Goal: Task Accomplishment & Management: Complete application form

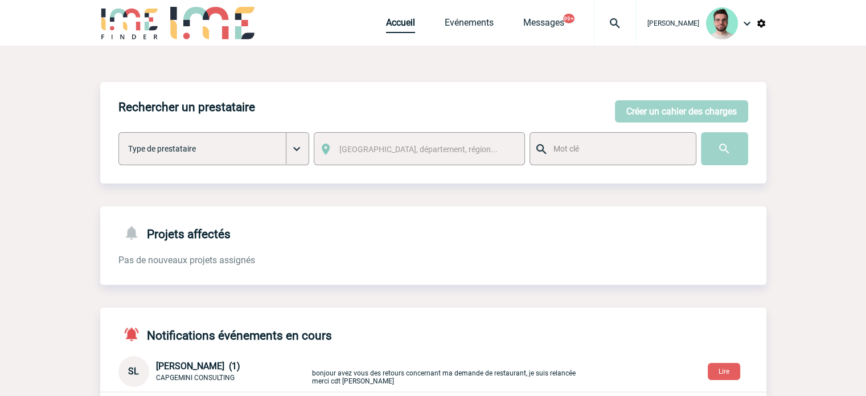
click at [391, 29] on link "Accueil" at bounding box center [400, 25] width 29 height 16
click at [481, 33] on link "Evénements" at bounding box center [469, 25] width 49 height 16
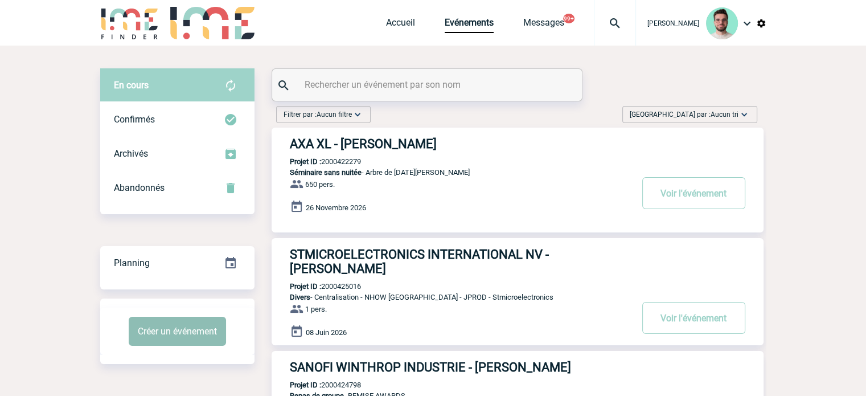
click at [207, 334] on button "Créer un événement" at bounding box center [177, 331] width 97 height 29
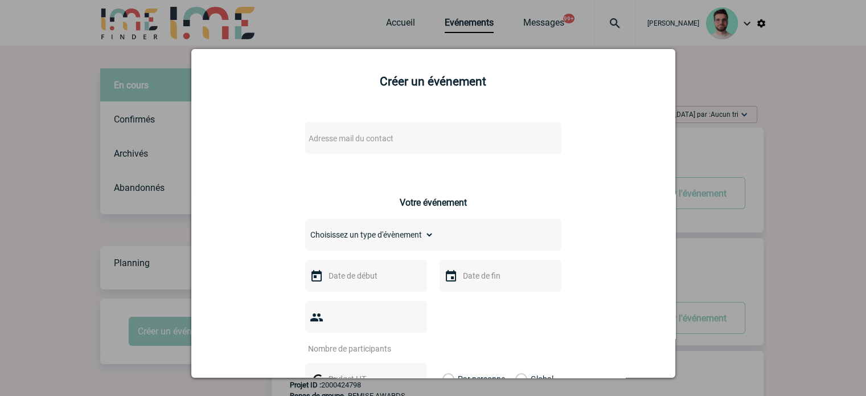
click at [380, 141] on span "Adresse mail du contact" at bounding box center [351, 138] width 85 height 9
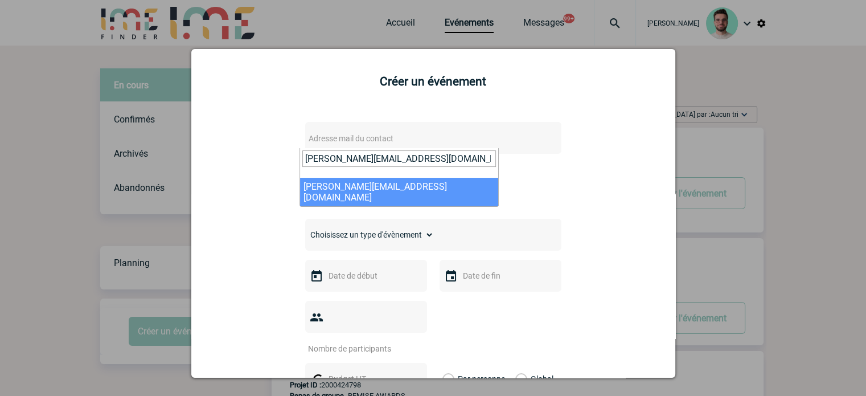
type input "francois.descamps@rte-france.com"
select select "132745"
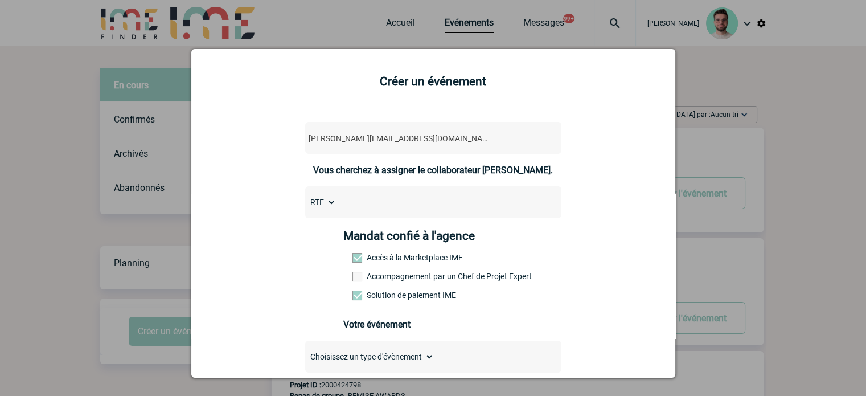
click at [396, 281] on label "Accompagnement par un Chef de Projet Expert" at bounding box center [377, 276] width 50 height 9
click at [0, 0] on input "Accompagnement par un Chef de Projet Expert" at bounding box center [0, 0] width 0 height 0
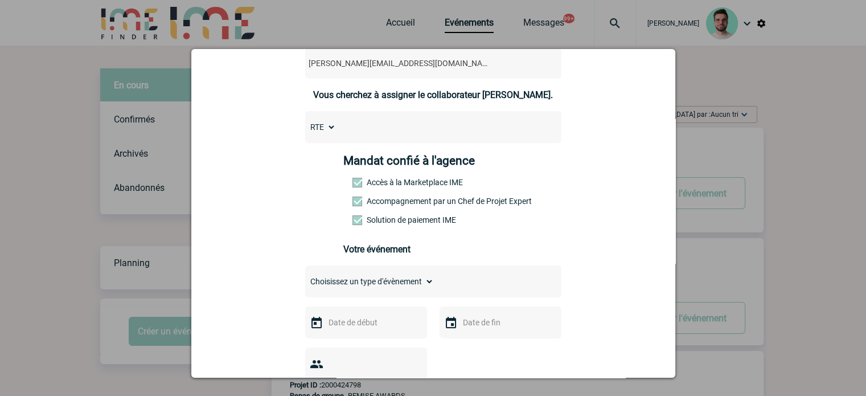
scroll to position [171, 0]
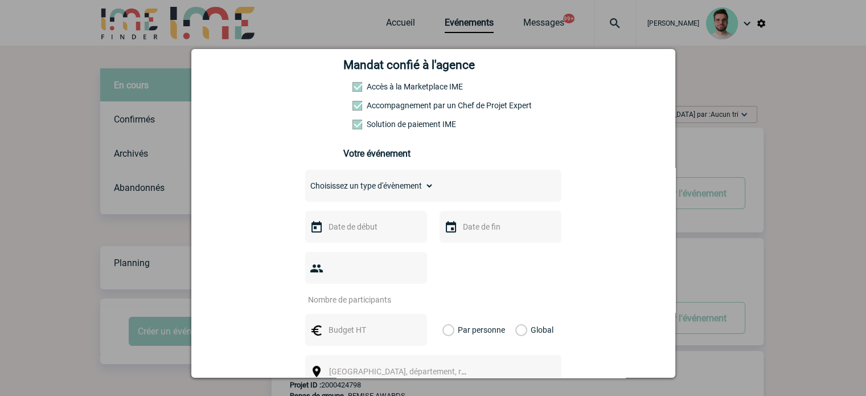
click at [367, 188] on select "Choisissez un type d'évènement Séminaire avec nuitée Séminaire sans nuitée Repa…" at bounding box center [369, 186] width 129 height 16
select select "2"
click at [305, 181] on select "Choisissez un type d'évènement Séminaire avec nuitée Séminaire sans nuitée Repa…" at bounding box center [369, 186] width 129 height 16
click at [367, 231] on input "text" at bounding box center [365, 226] width 79 height 15
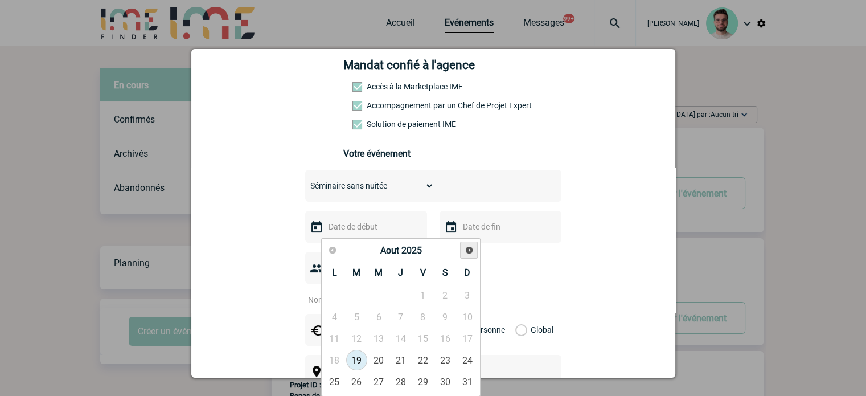
click at [463, 253] on link "Suivant" at bounding box center [469, 250] width 18 height 18
click at [340, 339] on link "15" at bounding box center [334, 338] width 21 height 20
type input "15-09-2025"
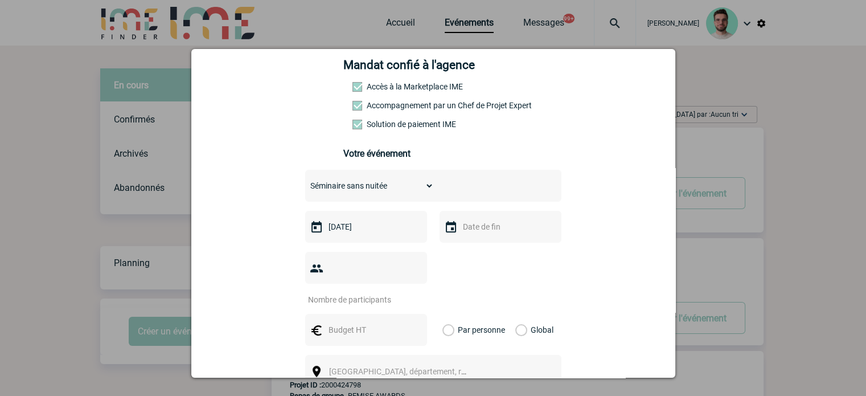
click at [483, 231] on input "text" at bounding box center [499, 226] width 79 height 15
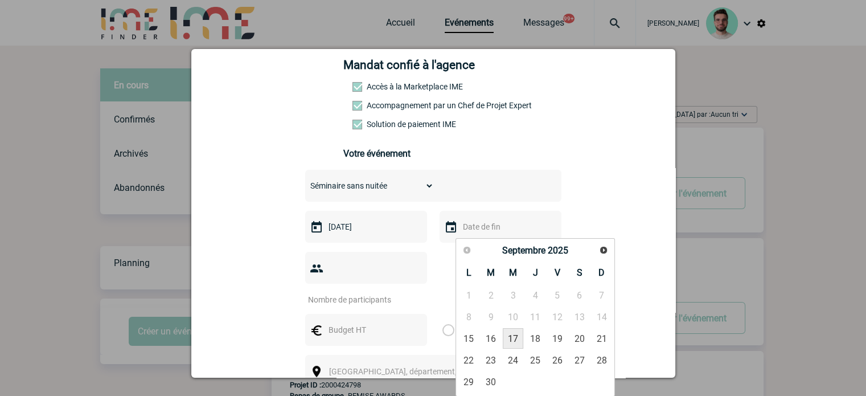
click at [516, 341] on link "17" at bounding box center [513, 338] width 21 height 20
type input "17-09-2025"
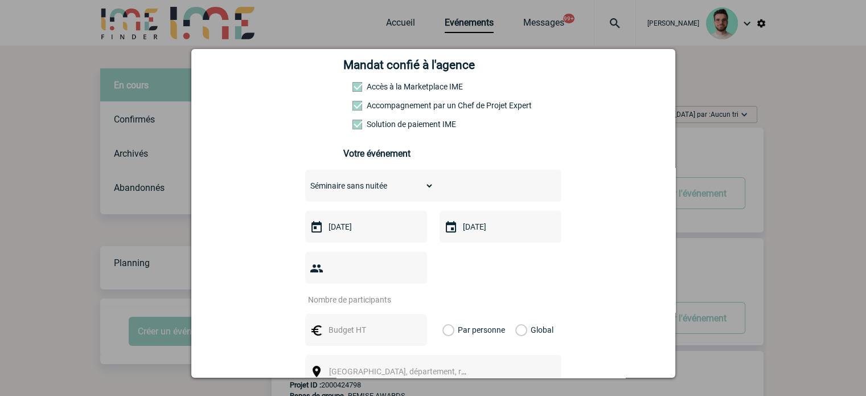
click at [361, 292] on input "number" at bounding box center [358, 299] width 107 height 15
type input "20"
type input "3500"
click at [515, 314] on label "Global" at bounding box center [518, 330] width 7 height 32
click at [0, 0] on input "Global" at bounding box center [0, 0] width 0 height 0
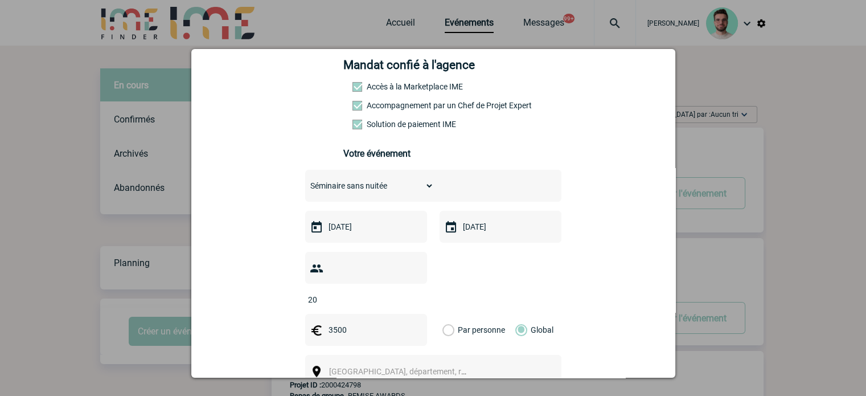
scroll to position [285, 0]
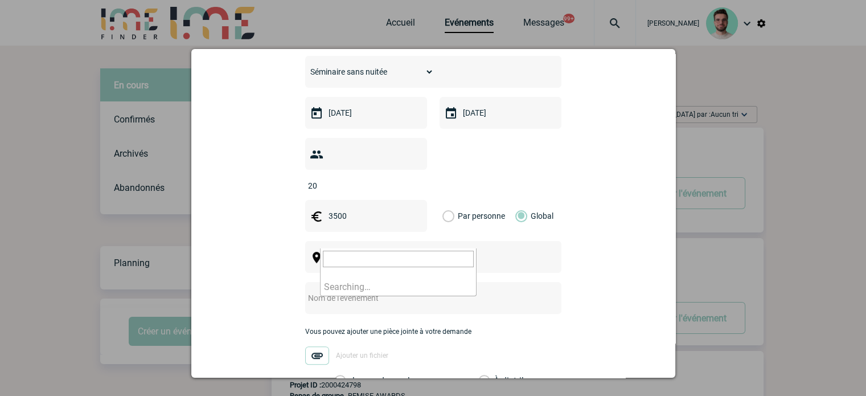
click at [375, 253] on span "Ville, département, région..." at bounding box center [408, 257] width 158 height 9
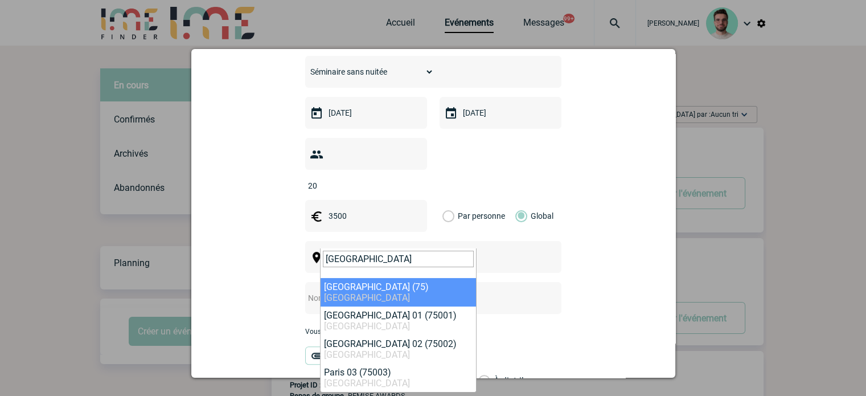
type input "paris"
select select "3"
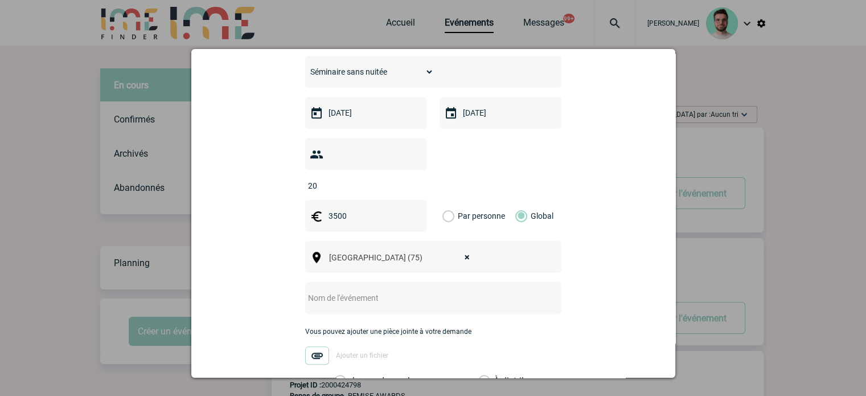
click at [376, 290] on input "text" at bounding box center [418, 297] width 226 height 15
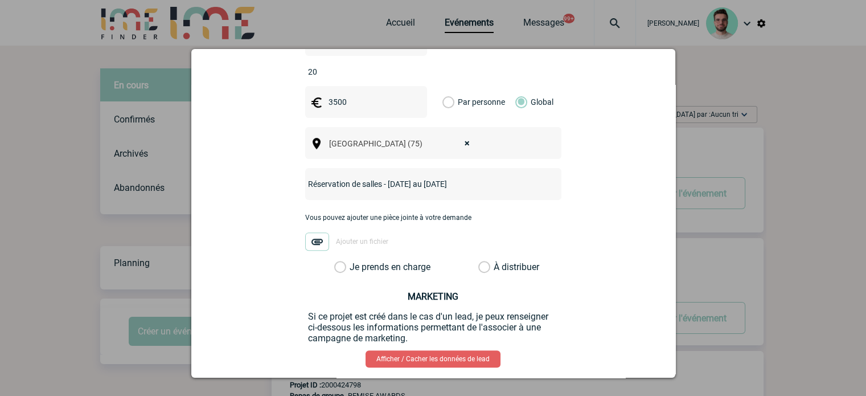
type input "Réservation de salles - 15 au 17 septembre 2025"
drag, startPoint x: 380, startPoint y: 261, endPoint x: 386, endPoint y: 253, distance: 10.3
click at [381, 259] on div "francois.descamps@rte-france.com francois.descamps@rte-france.com Vous cherchez…" at bounding box center [433, 66] width 455 height 709
click at [354, 261] on label "Je prends en charge" at bounding box center [343, 266] width 19 height 11
click at [0, 0] on input "Je prends en charge" at bounding box center [0, 0] width 0 height 0
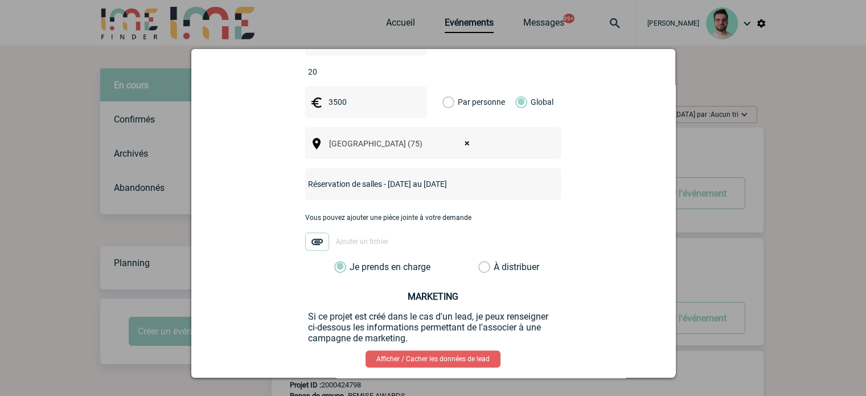
scroll to position [443, 0]
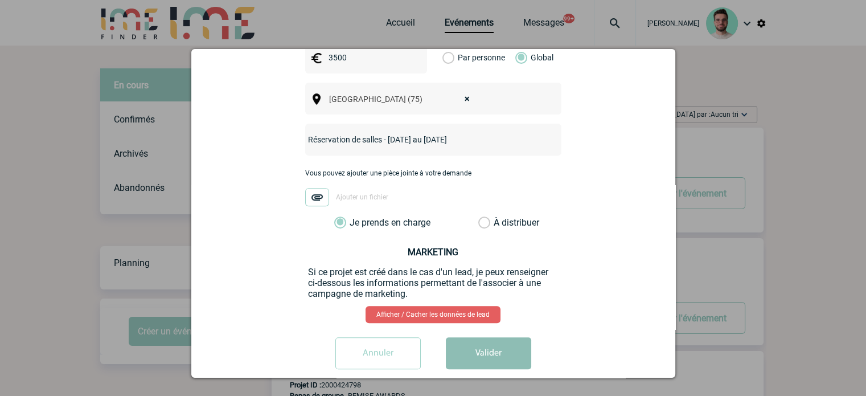
click at [479, 337] on button "Valider" at bounding box center [488, 353] width 85 height 32
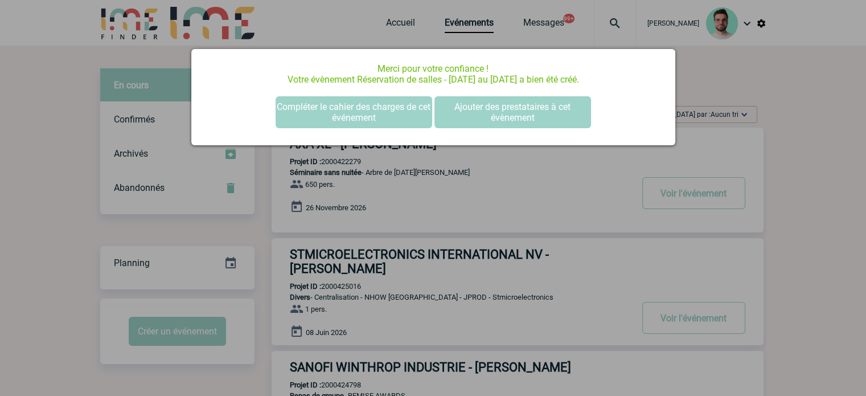
scroll to position [0, 0]
click at [383, 106] on button "Compléter le cahier des charges de cet événement" at bounding box center [354, 112] width 157 height 32
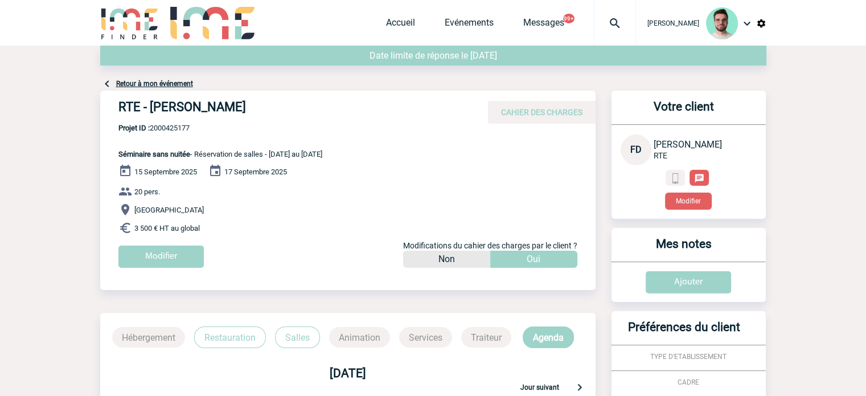
click at [174, 83] on link "Retour à mon événement" at bounding box center [154, 84] width 77 height 8
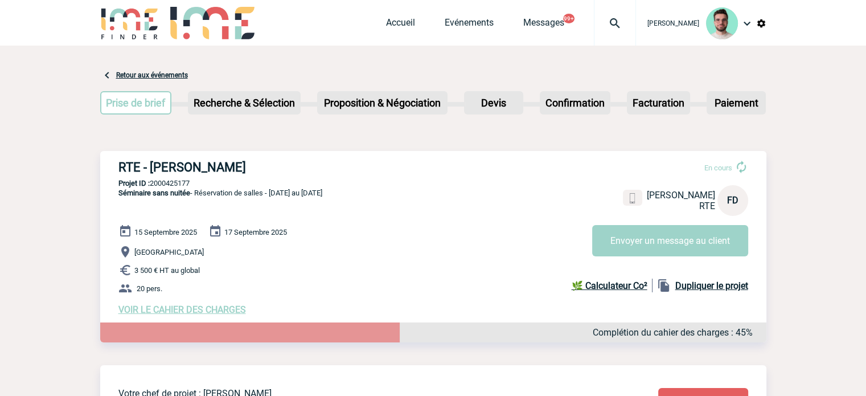
click at [225, 169] on h3 "RTE - [PERSON_NAME]" at bounding box center [289, 167] width 342 height 14
copy div "RTE - [PERSON_NAME]"
click at [182, 178] on div "RTE - [PERSON_NAME] En cours [PERSON_NAME] RTE FD Envoyer un message au client …" at bounding box center [433, 237] width 666 height 173
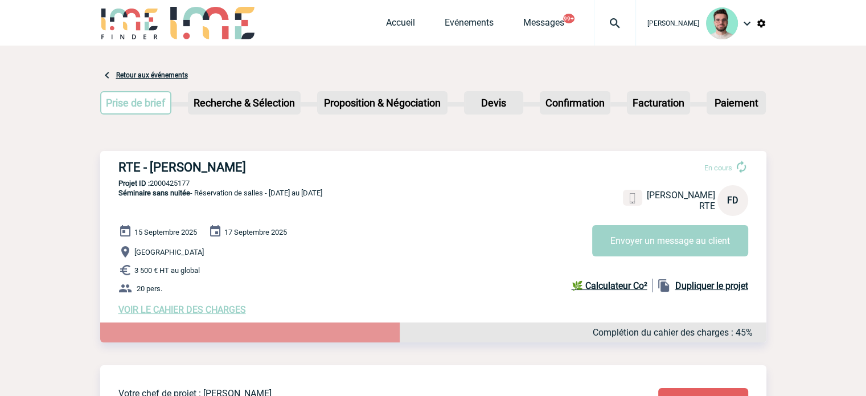
click at [179, 179] on p "Projet ID : 2000425177" at bounding box center [433, 183] width 666 height 9
copy p "2000425177"
